Goal: Task Accomplishment & Management: Manage account settings

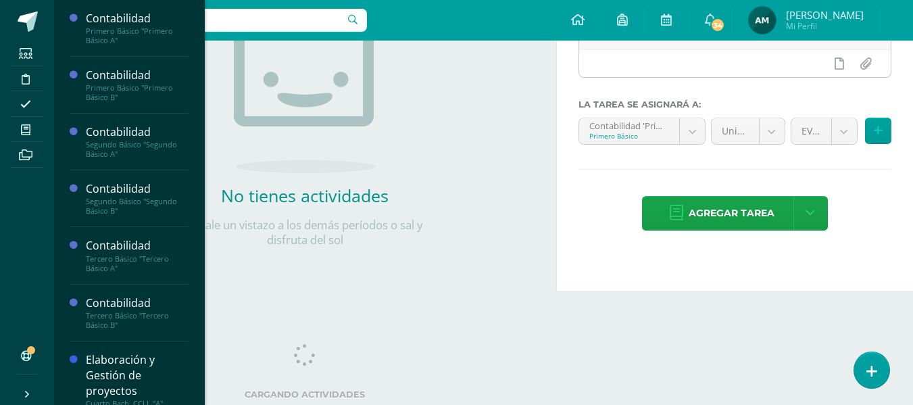
click at [0, 0] on div "Pasión" at bounding box center [0, 0] width 0 height 0
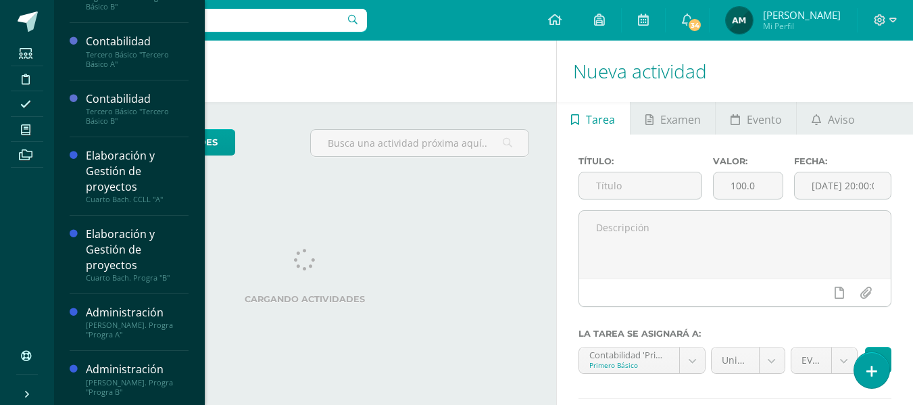
scroll to position [207, 0]
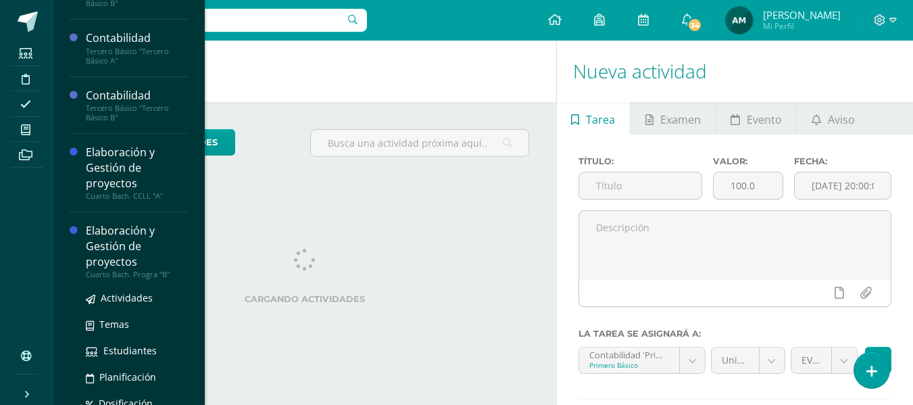
click at [130, 266] on div "Elaboración y Gestión de proyectos" at bounding box center [137, 246] width 103 height 47
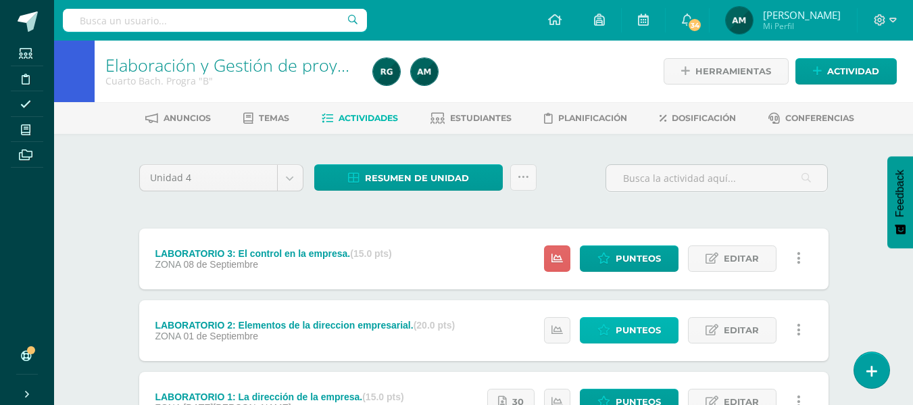
click at [652, 334] on span "Punteos" at bounding box center [637, 329] width 45 height 25
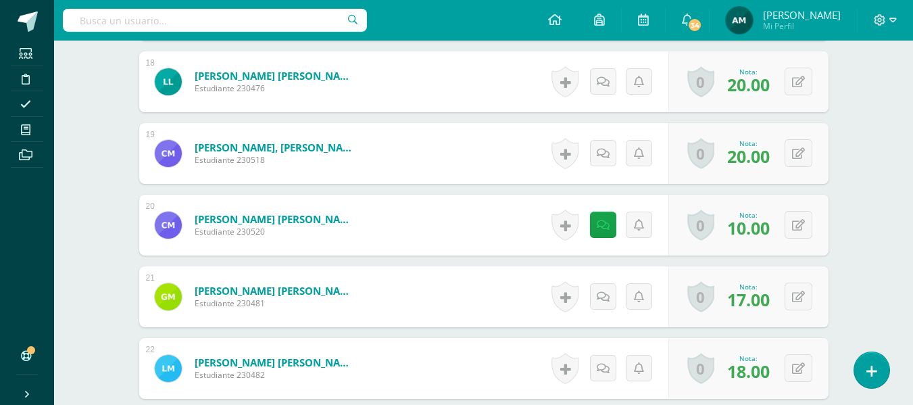
scroll to position [1635, 0]
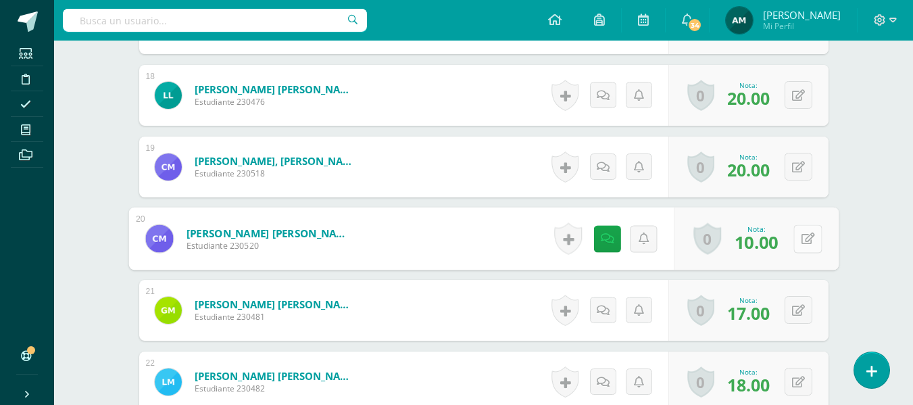
click at [799, 240] on button at bounding box center [807, 238] width 28 height 28
type input "17"
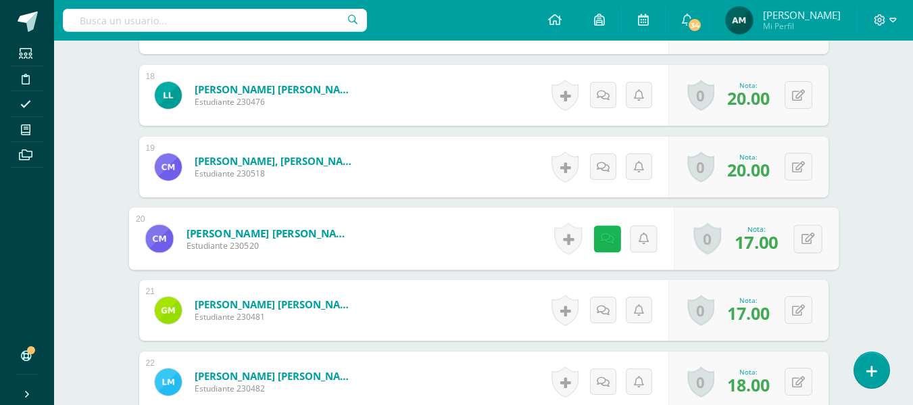
click at [602, 249] on link at bounding box center [606, 238] width 27 height 27
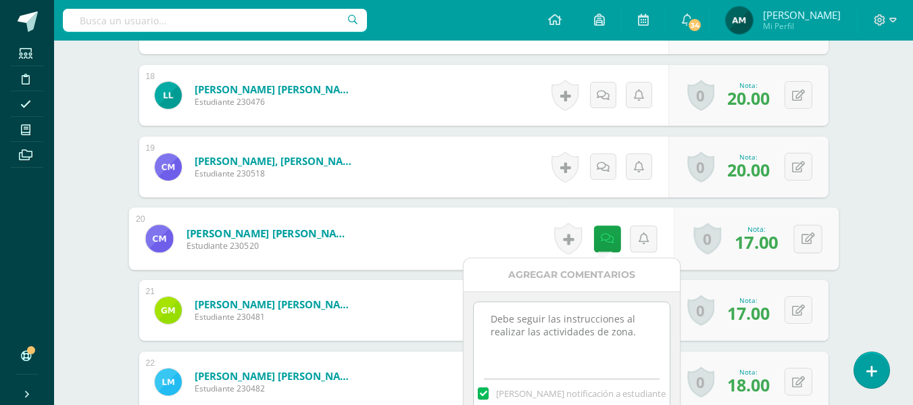
click at [637, 333] on textarea "Debe seguir las instrucciones al realizar las actividades de zona." at bounding box center [570, 336] width 195 height 68
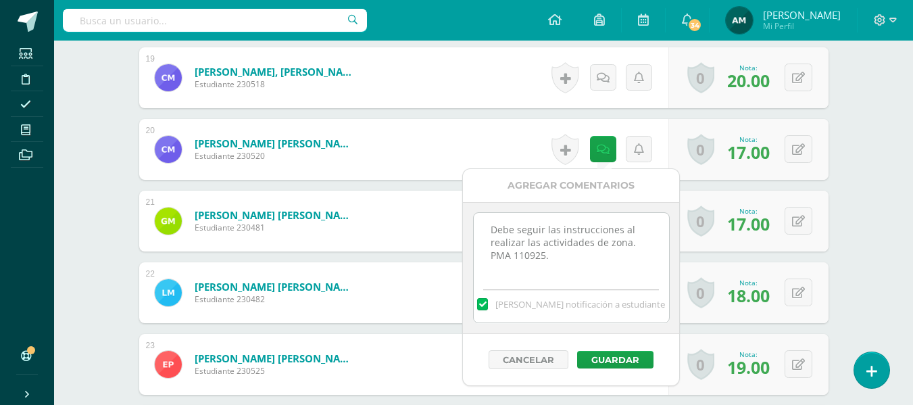
scroll to position [1837, 0]
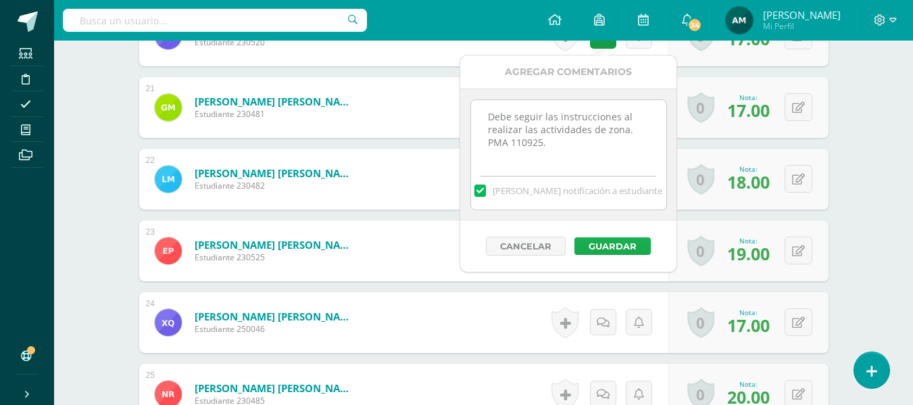
type textarea "Debe seguir las instrucciones al realizar las actividades de zona. PMA 110925."
click at [617, 245] on button "Guardar" at bounding box center [612, 246] width 76 height 18
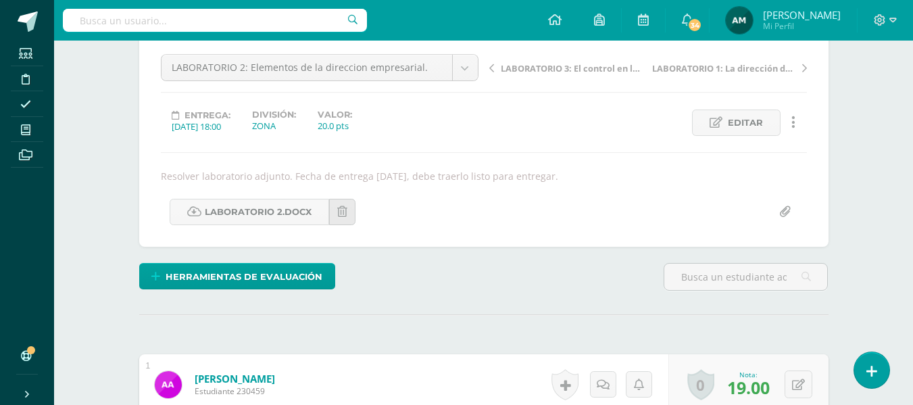
scroll to position [354, 0]
